Goal: Task Accomplishment & Management: Complete application form

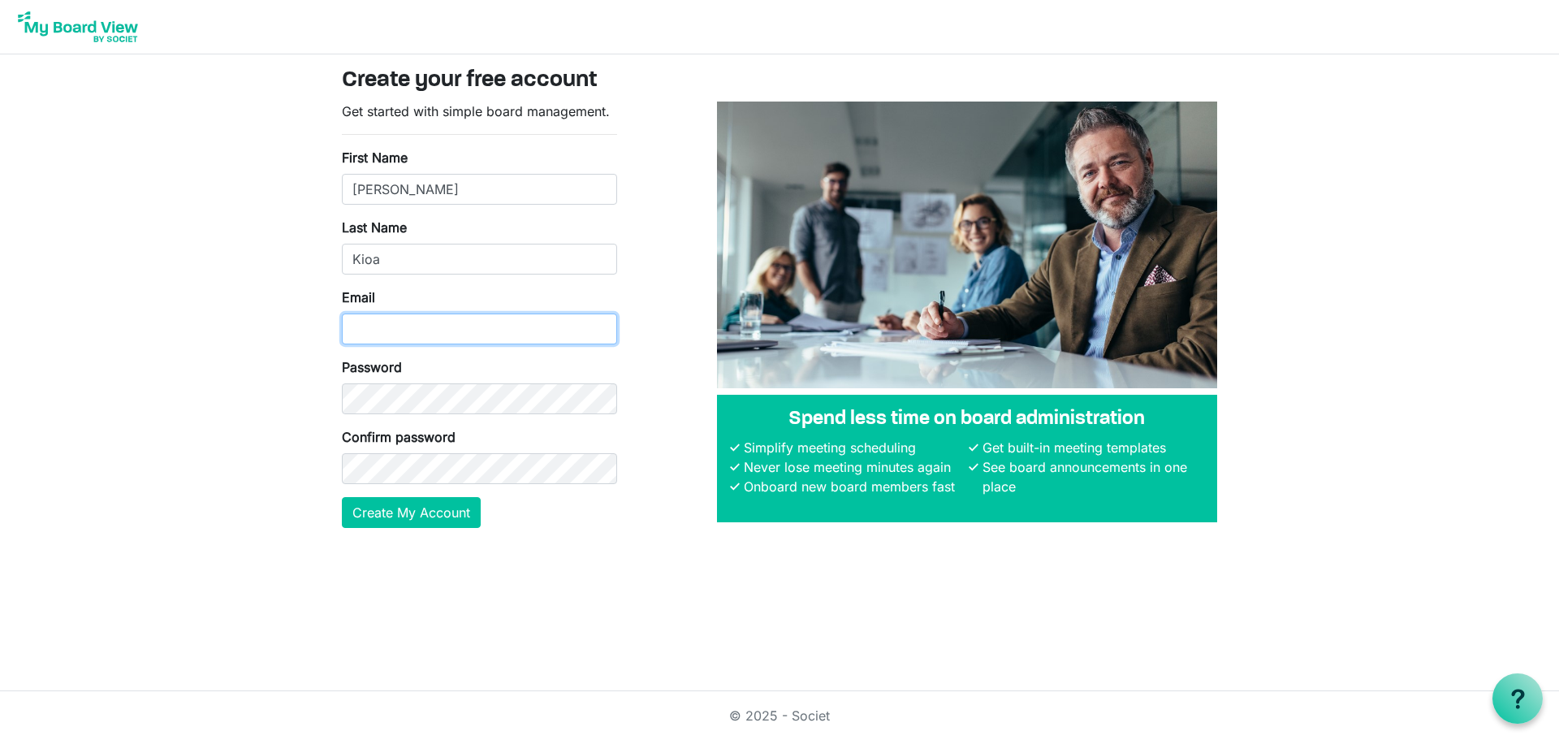
click at [377, 327] on input "Email" at bounding box center [479, 328] width 275 height 31
type input "[EMAIL_ADDRESS][DOMAIN_NAME]"
click at [442, 507] on button "Create My Account" at bounding box center [411, 512] width 139 height 31
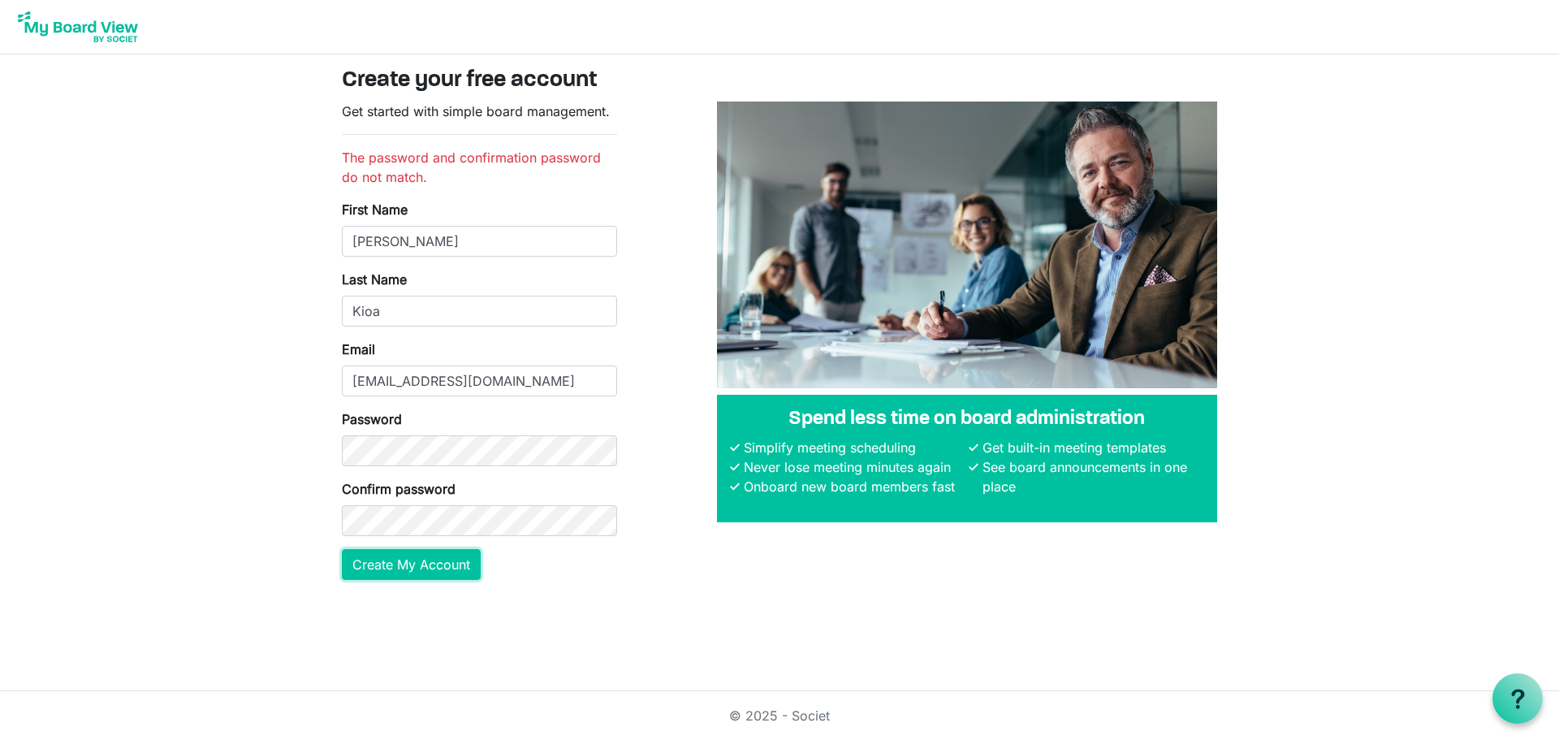
click at [394, 562] on button "Create My Account" at bounding box center [411, 564] width 139 height 31
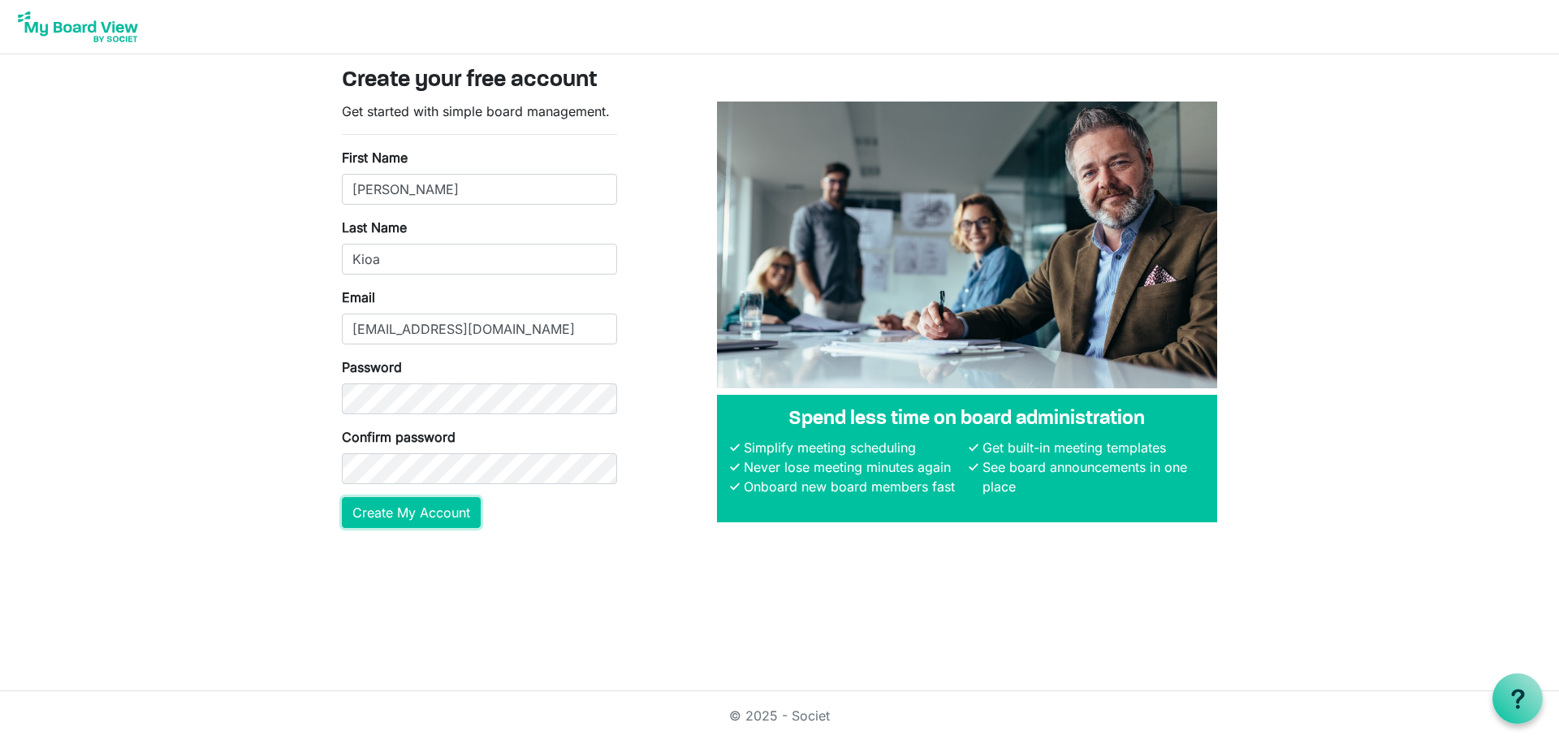
click at [421, 513] on button "Create My Account" at bounding box center [411, 512] width 139 height 31
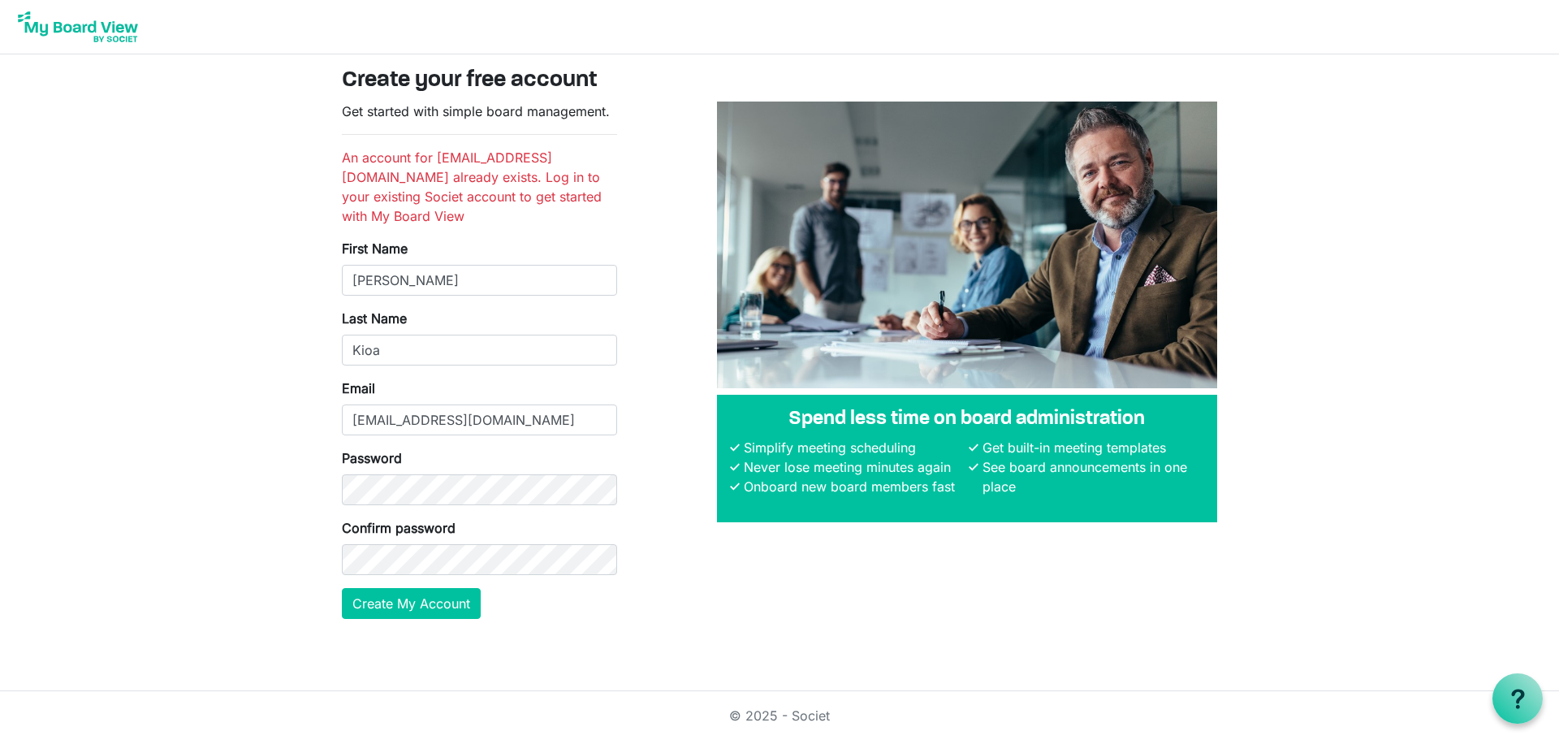
click at [93, 28] on img at bounding box center [78, 26] width 130 height 41
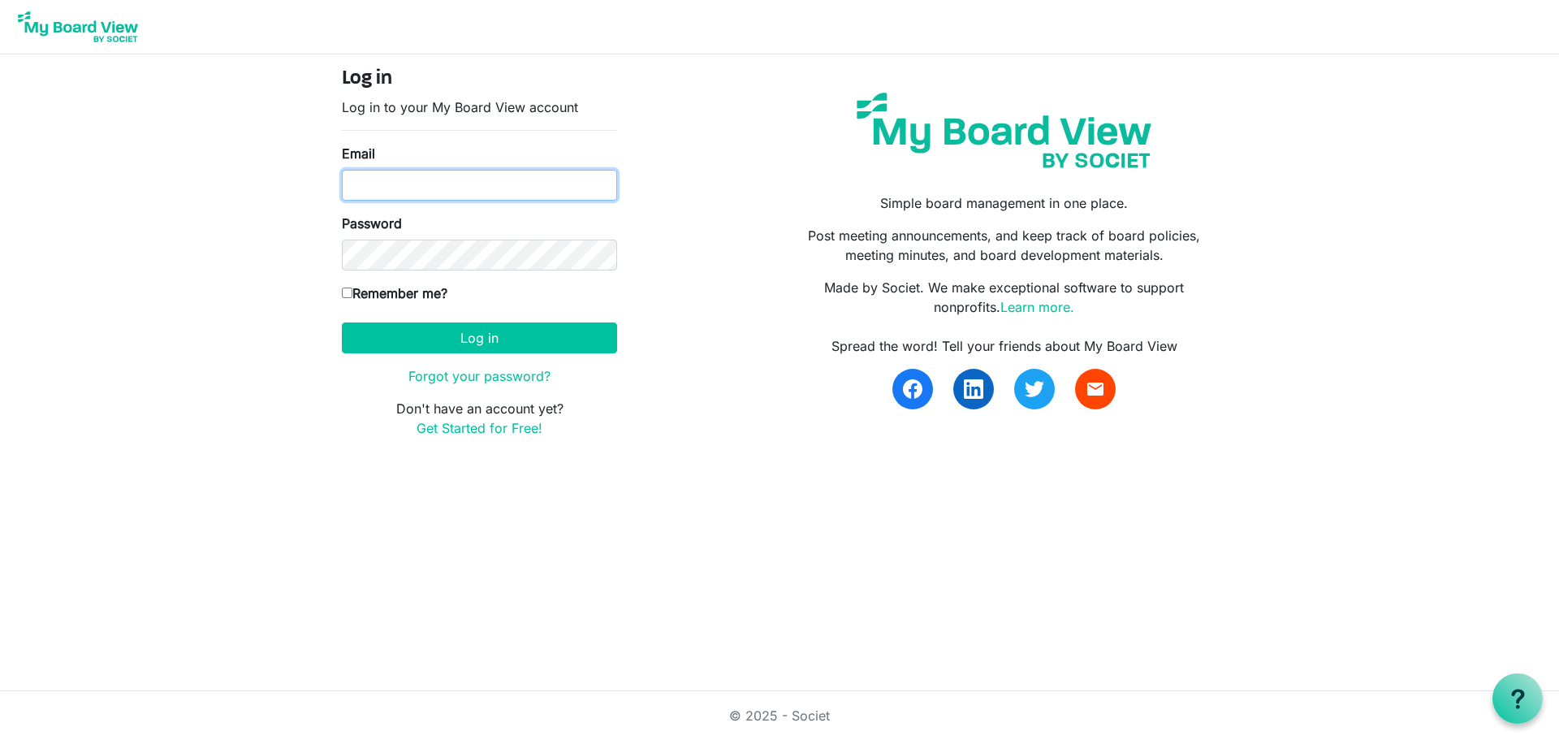
type input "[EMAIL_ADDRESS][DOMAIN_NAME]"
drag, startPoint x: 347, startPoint y: 296, endPoint x: 382, endPoint y: 316, distance: 41.1
click at [348, 296] on input "Remember me?" at bounding box center [347, 292] width 11 height 11
checkbox input "true"
click at [452, 339] on button "Log in" at bounding box center [479, 337] width 275 height 31
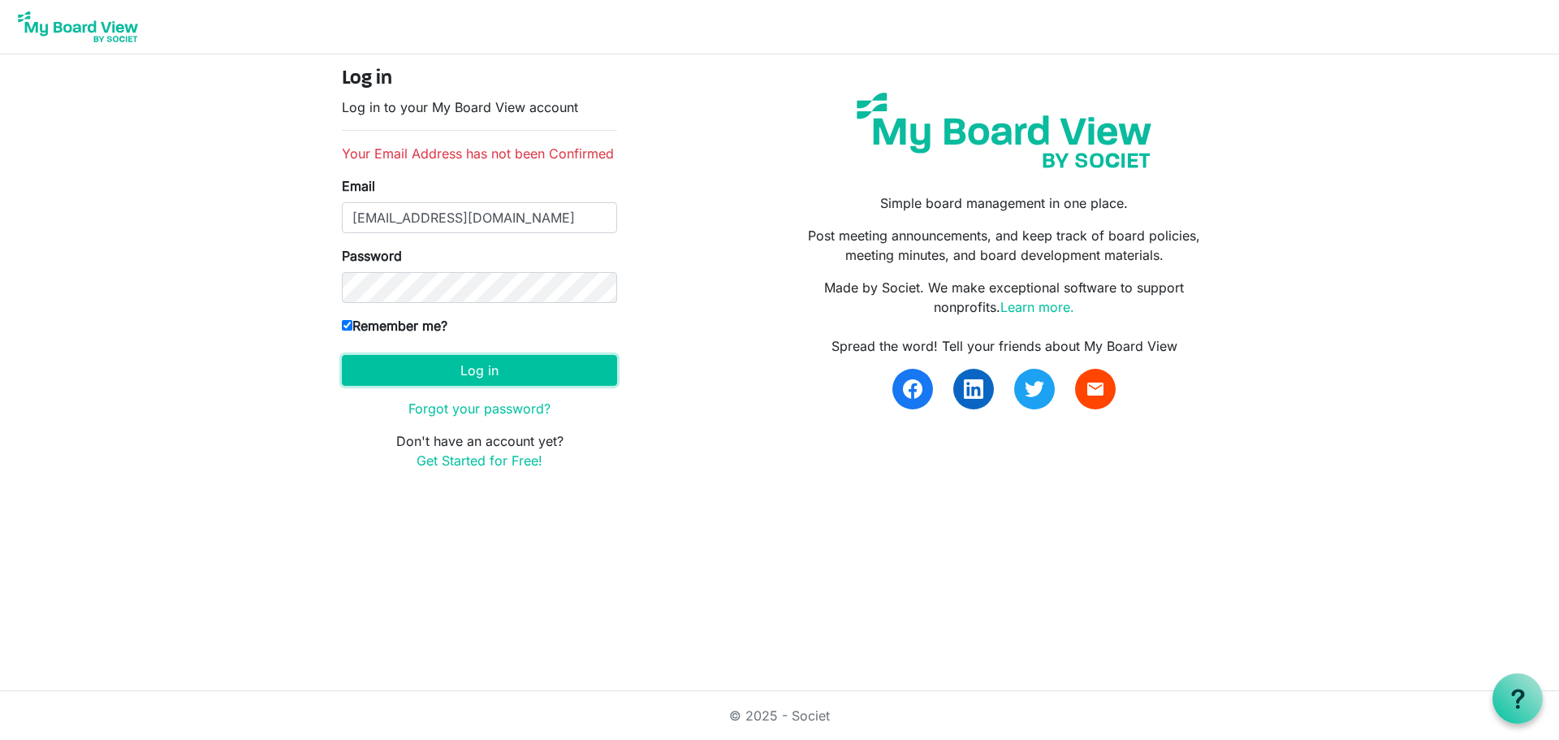
click at [477, 378] on button "Log in" at bounding box center [479, 370] width 275 height 31
click at [486, 412] on link "Forgot your password?" at bounding box center [479, 408] width 142 height 16
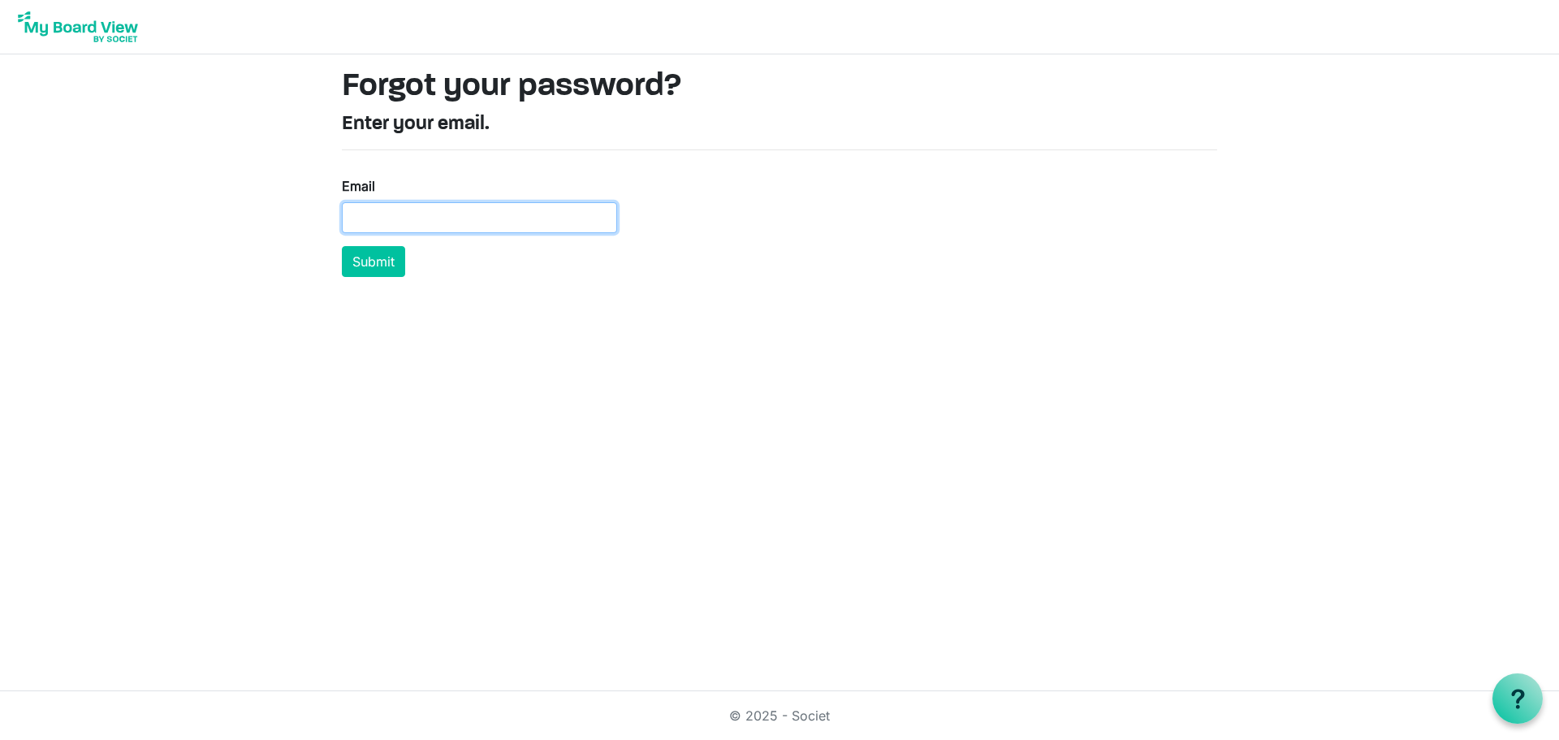
click at [411, 224] on input "Email" at bounding box center [479, 217] width 275 height 31
type input "[EMAIL_ADDRESS][DOMAIN_NAME]"
click at [378, 253] on button "Submit" at bounding box center [373, 261] width 63 height 31
